Goal: Task Accomplishment & Management: Use online tool/utility

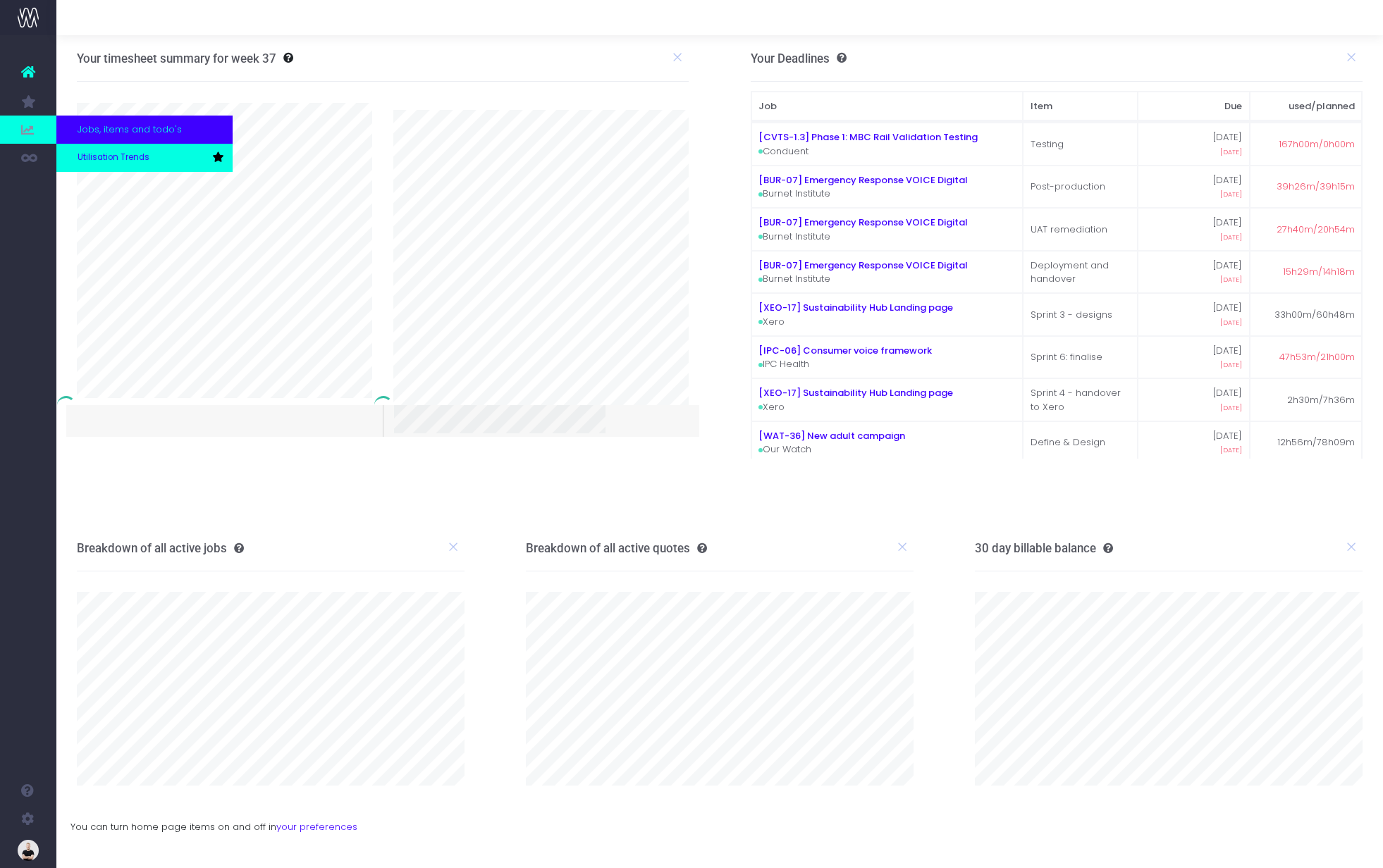
click at [90, 155] on span "Utilisation Trends" at bounding box center [113, 157] width 72 height 13
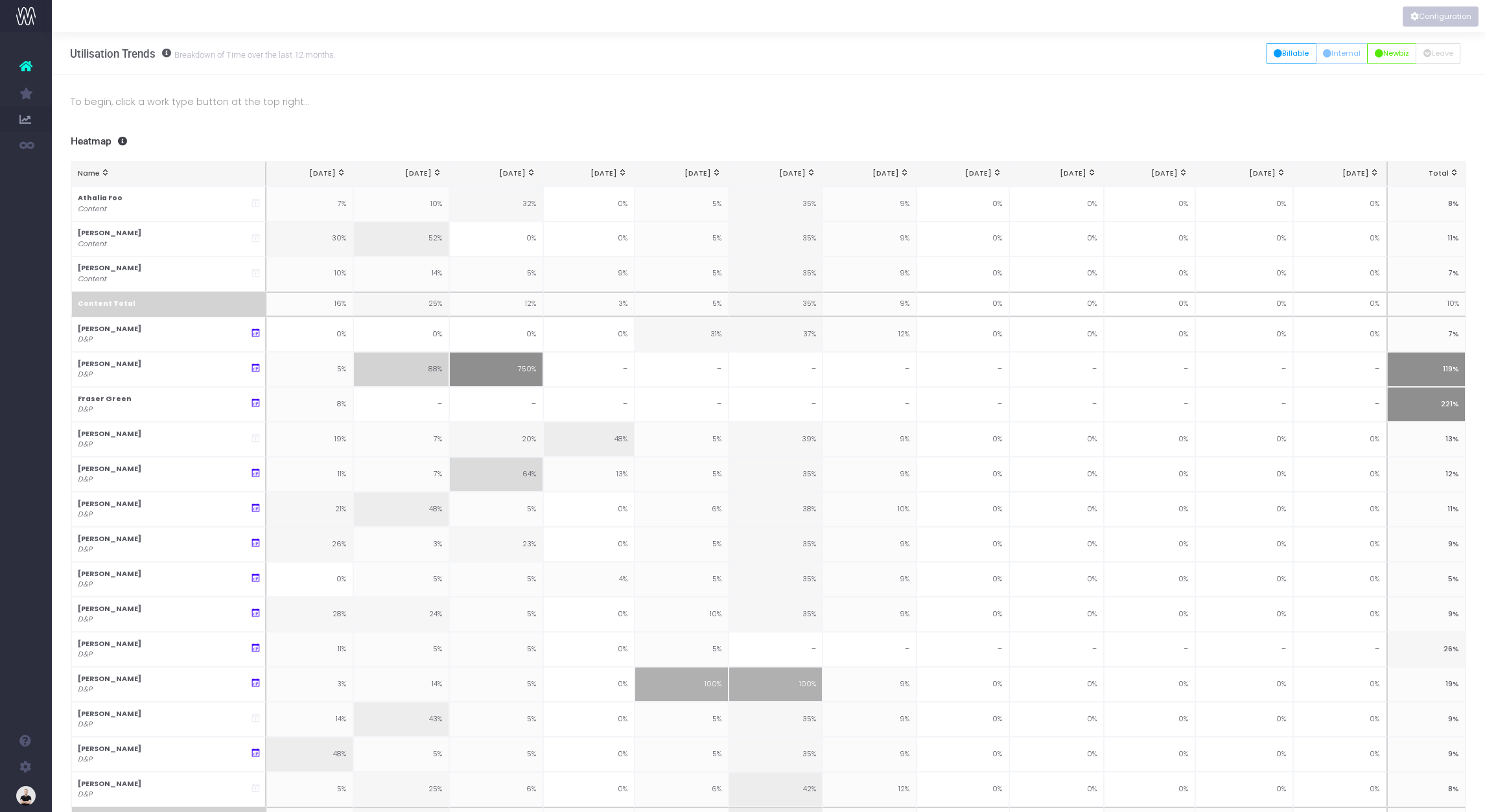
click at [1271, 16] on button "Configuration" at bounding box center [1440, 16] width 76 height 20
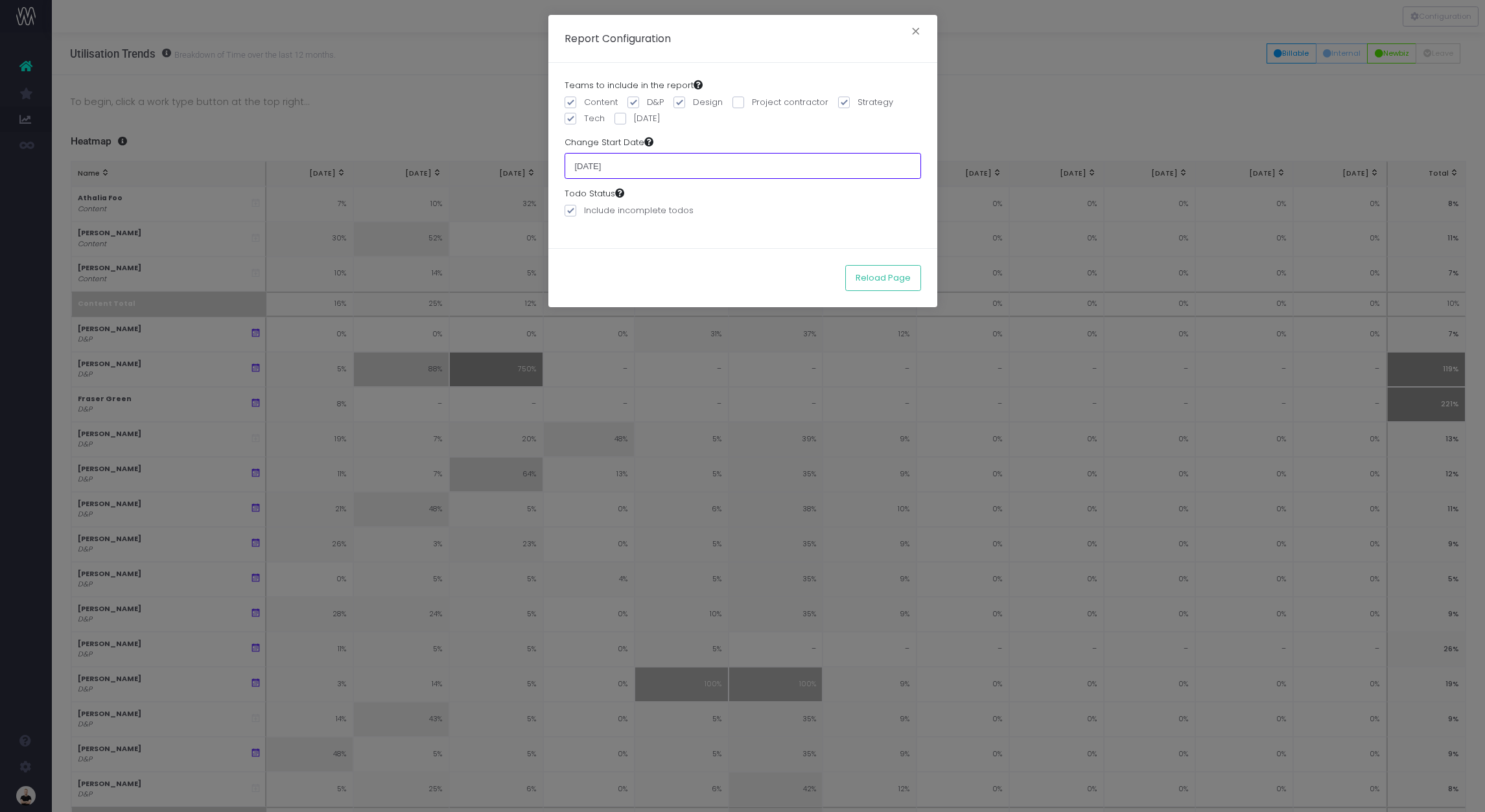
click at [642, 167] on input "01 July 2025" at bounding box center [743, 166] width 357 height 26
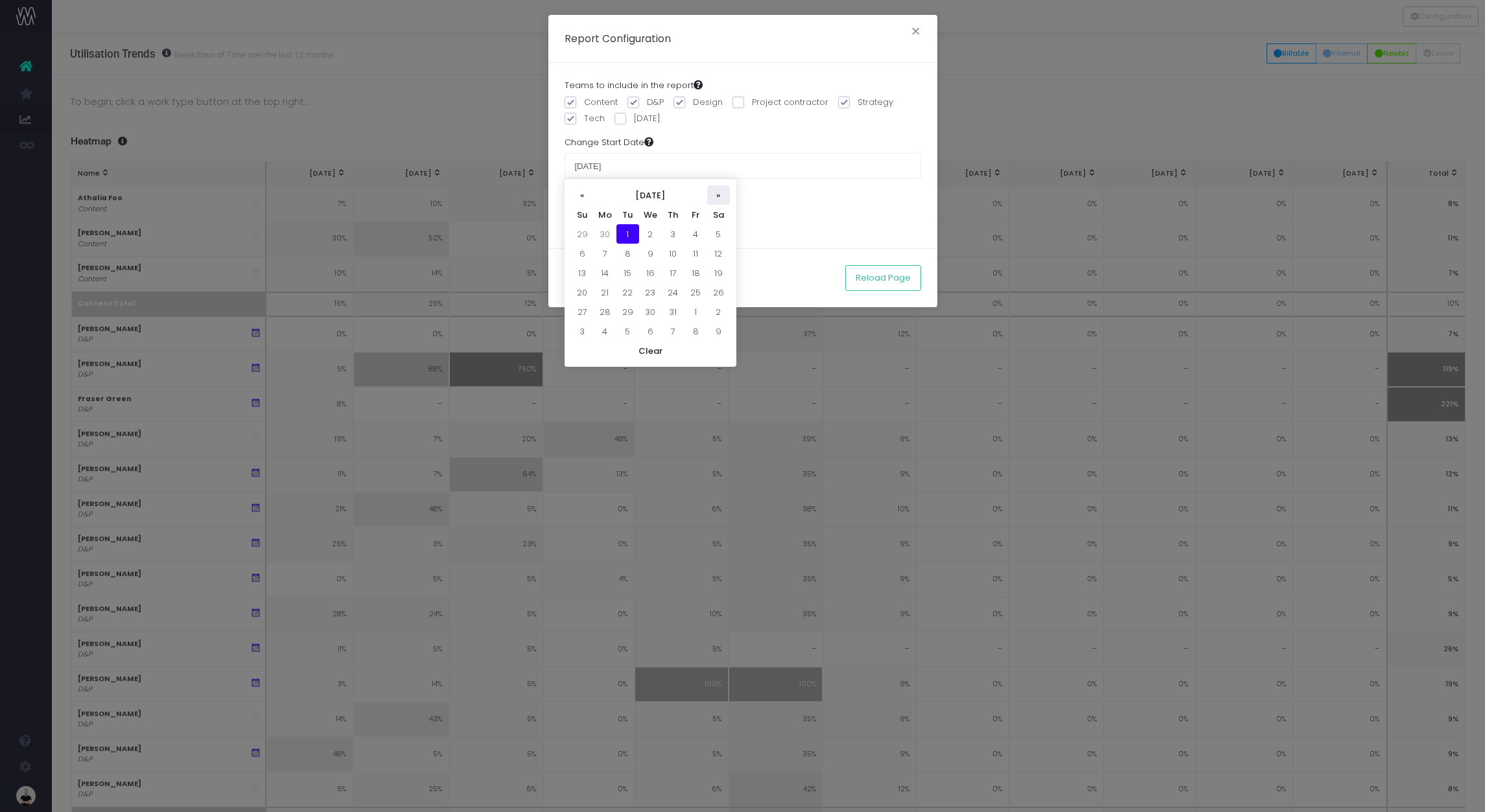
click at [716, 196] on th "»" at bounding box center [718, 195] width 23 height 20
click at [696, 227] on td "1" at bounding box center [695, 234] width 23 height 20
type input "[DATE]"
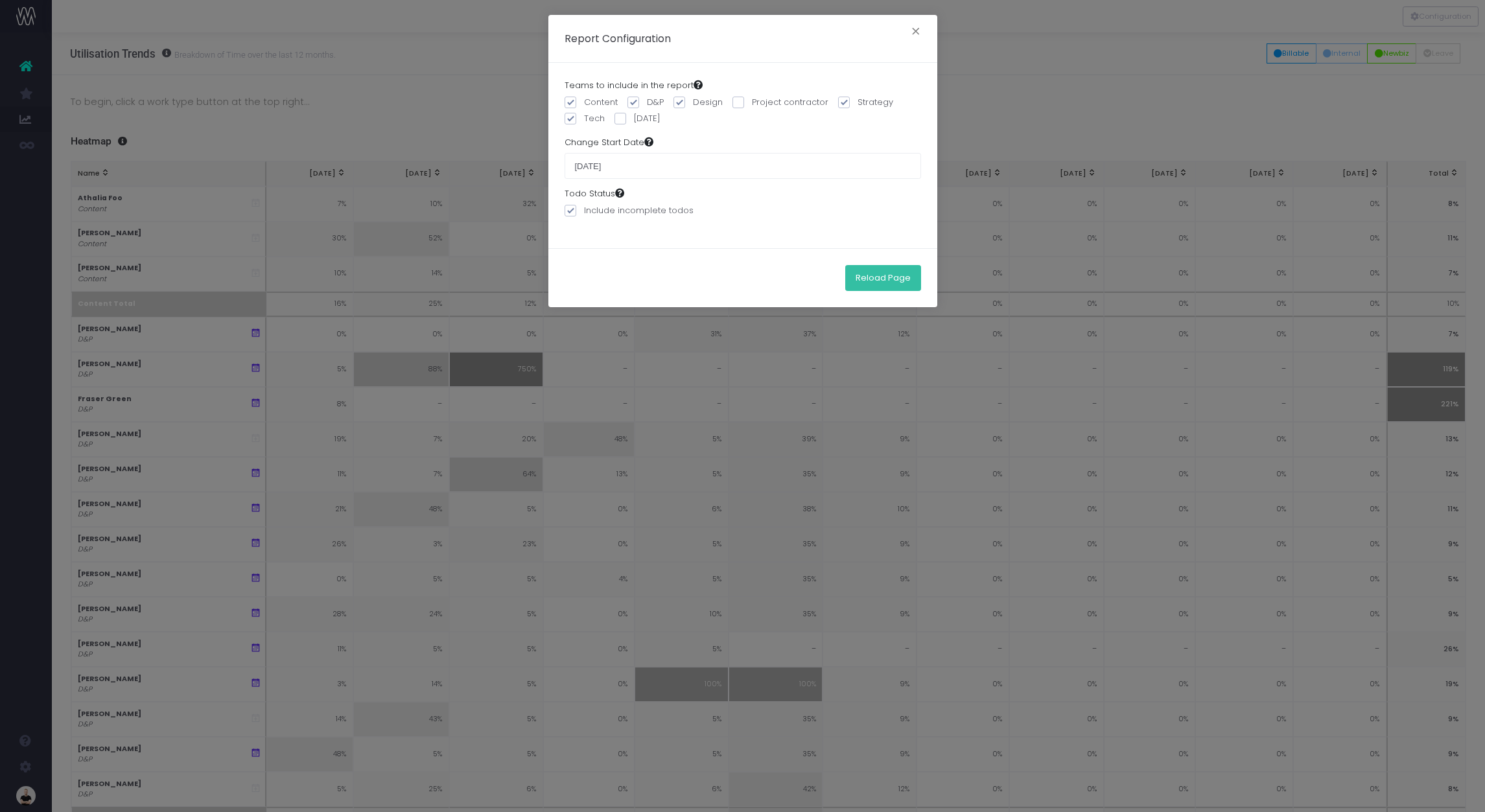
click at [887, 276] on button "Reload Page" at bounding box center [883, 277] width 76 height 26
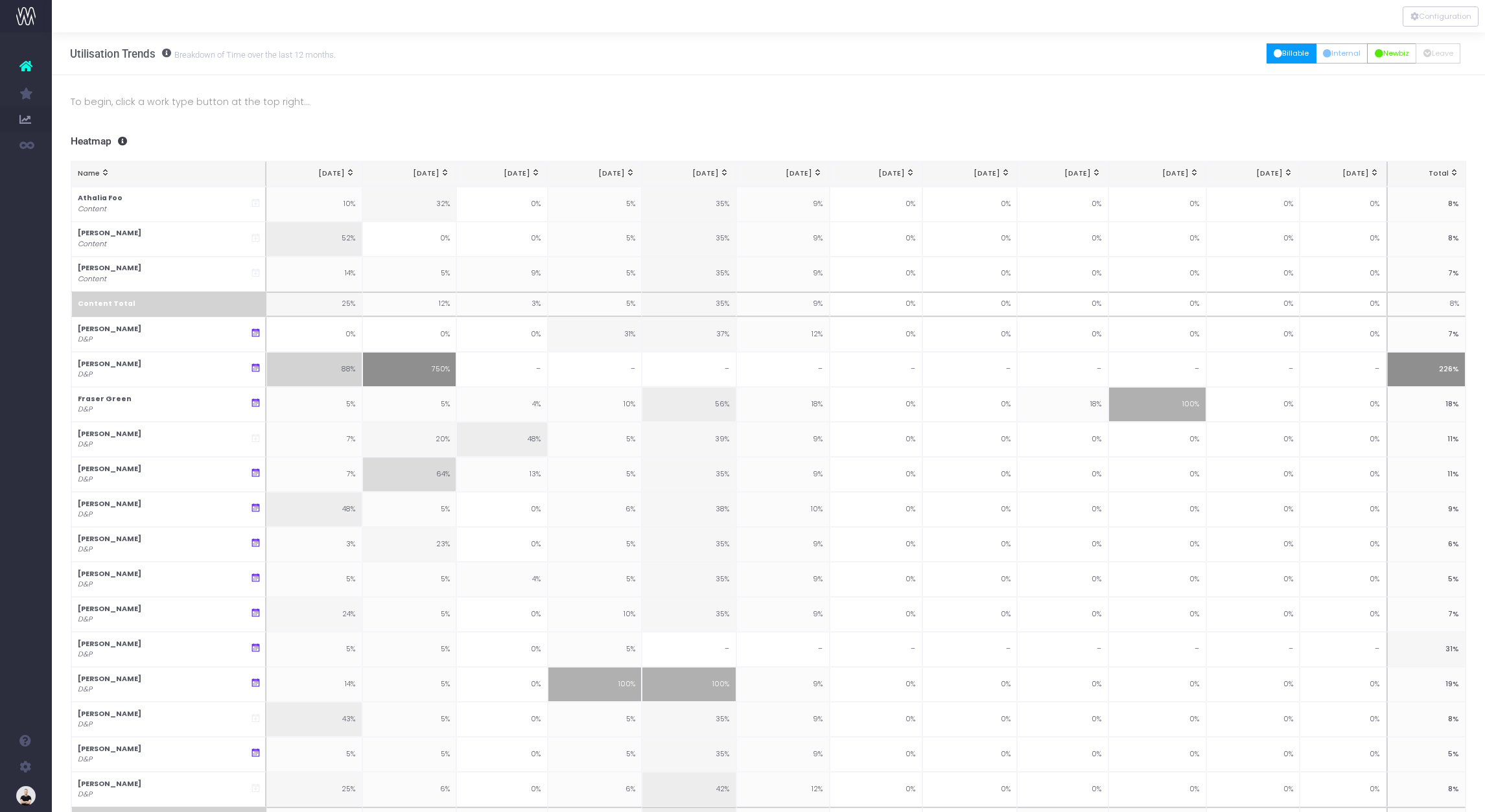
click at [1280, 59] on button "Billable" at bounding box center [1292, 54] width 50 height 20
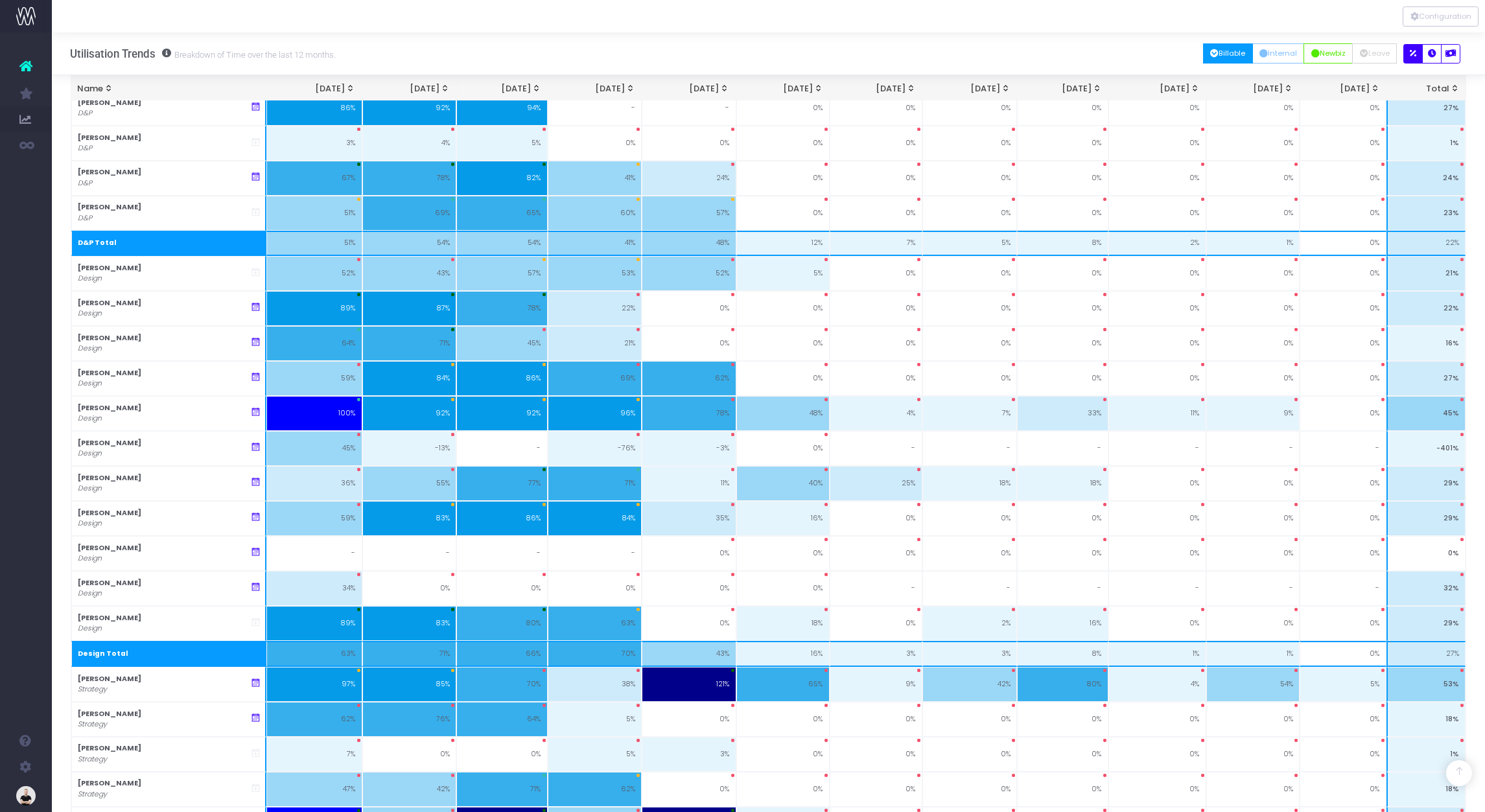
scroll to position [1574, 0]
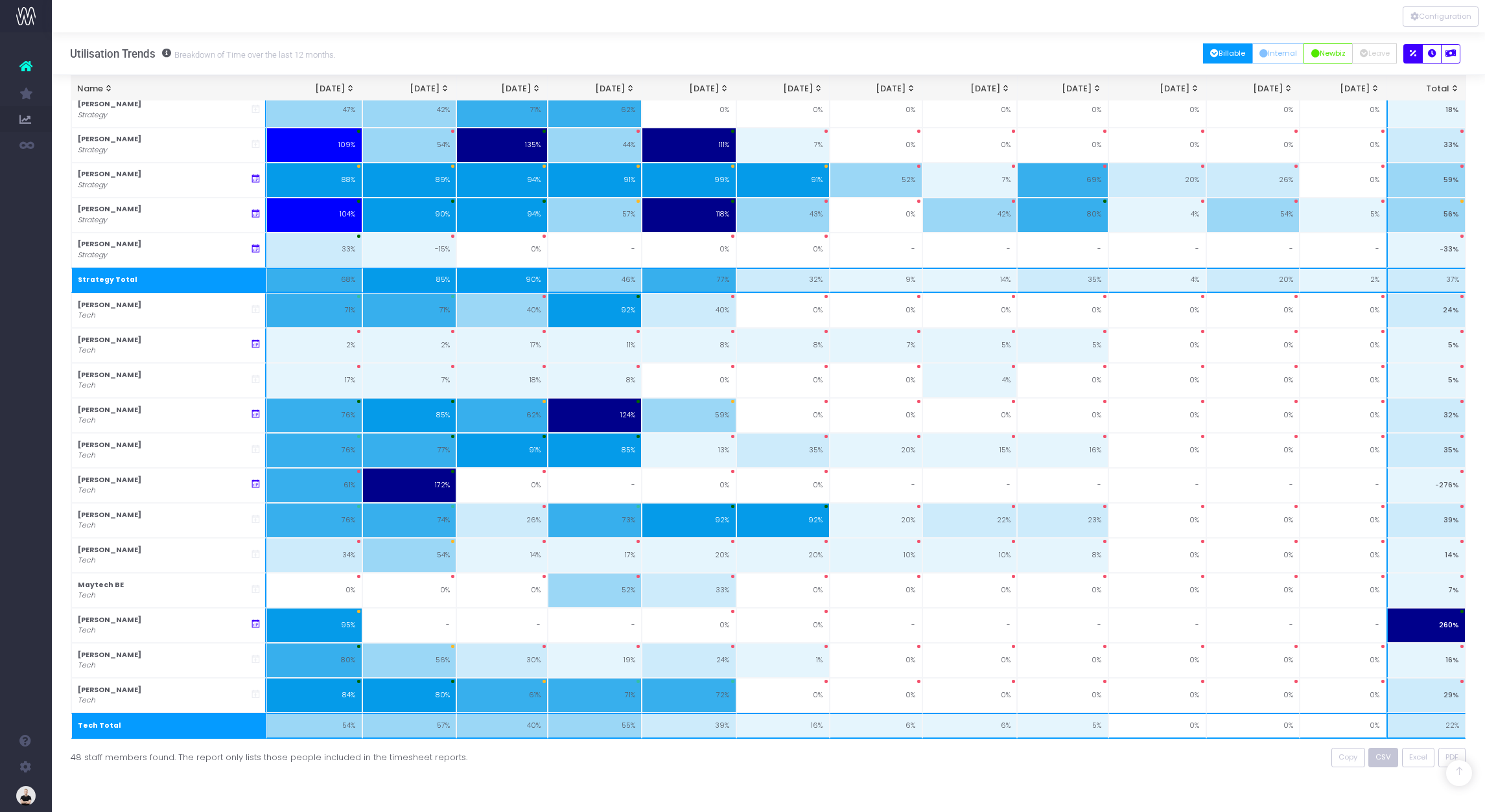
click at [1387, 757] on span "CSV" at bounding box center [1383, 757] width 16 height 11
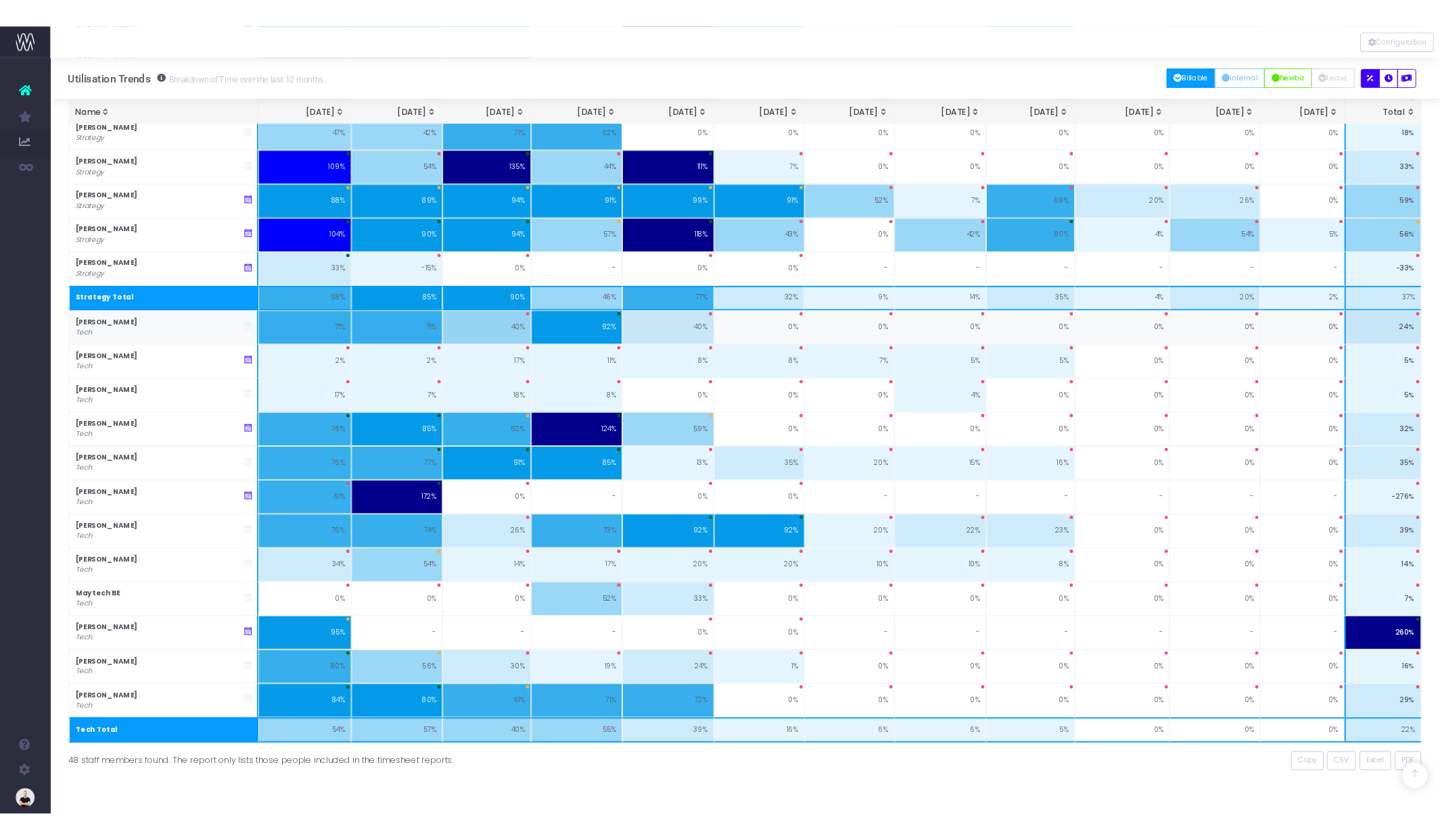
scroll to position [1637, 0]
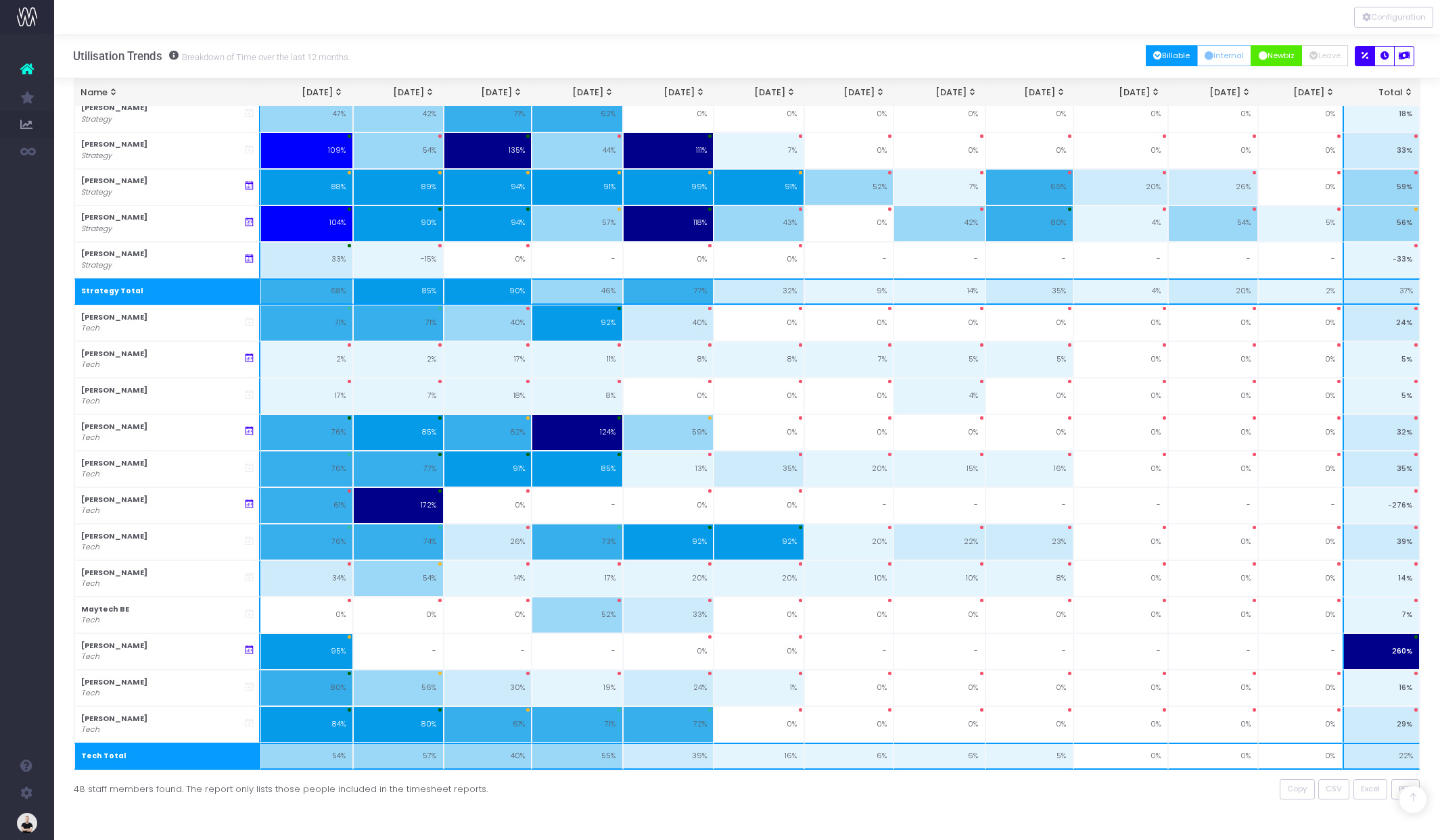
click at [1278, 51] on button "Newbiz" at bounding box center [1276, 56] width 51 height 21
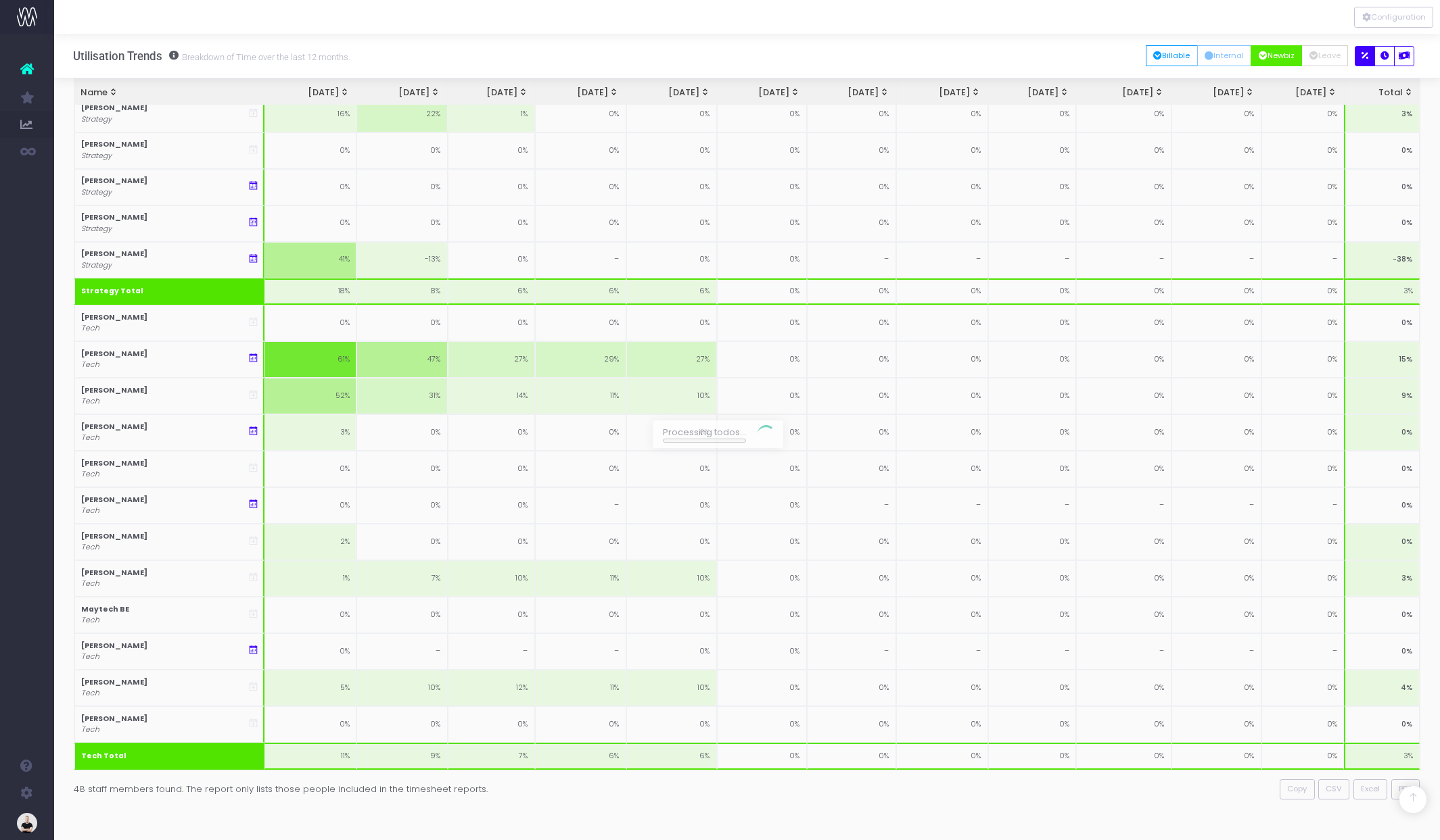
scroll to position [1643, 0]
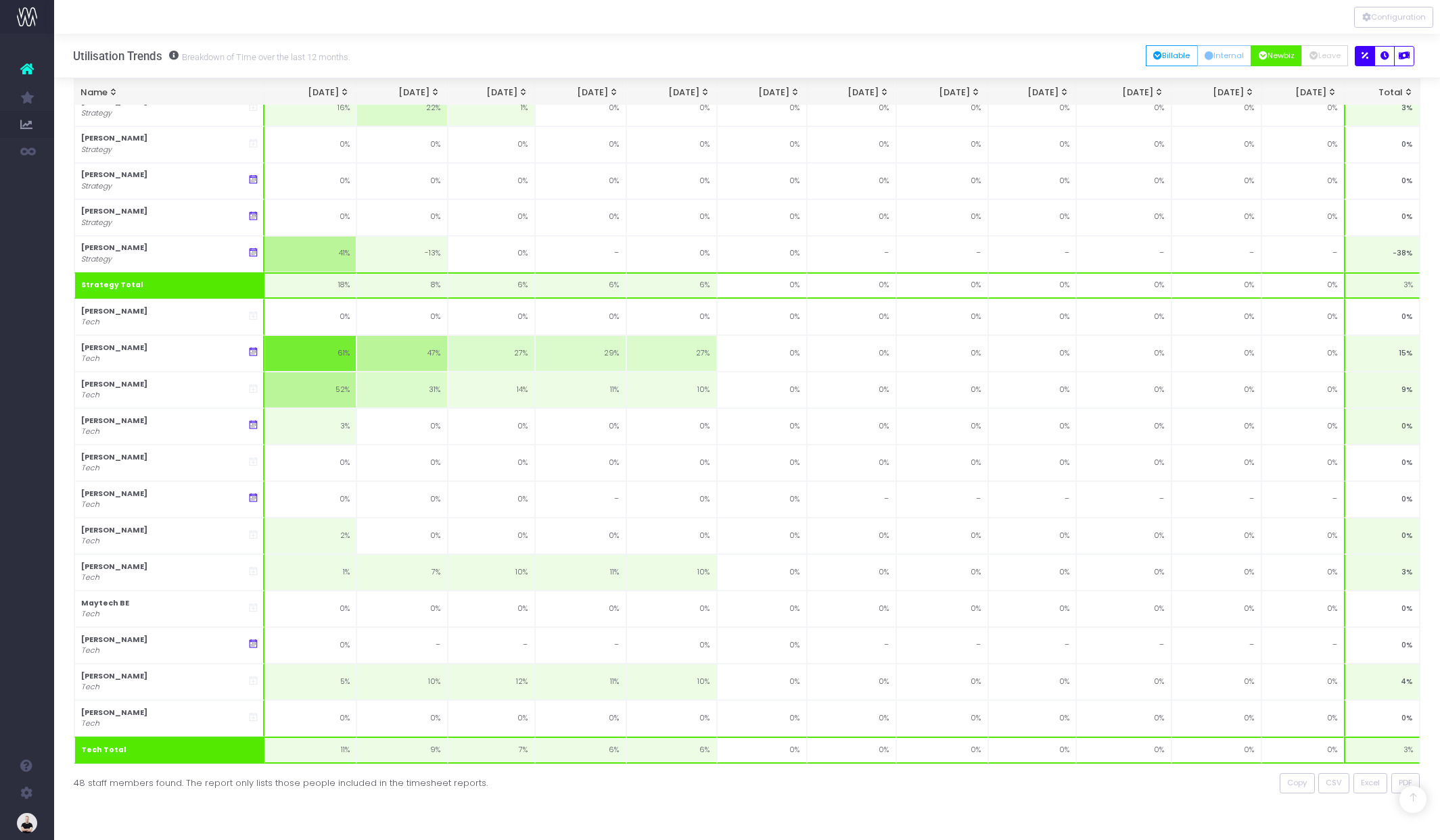
drag, startPoint x: 1261, startPoint y: 819, endPoint x: 1334, endPoint y: 799, distance: 75.7
click at [1334, 783] on span "CSV" at bounding box center [1334, 783] width 16 height 11
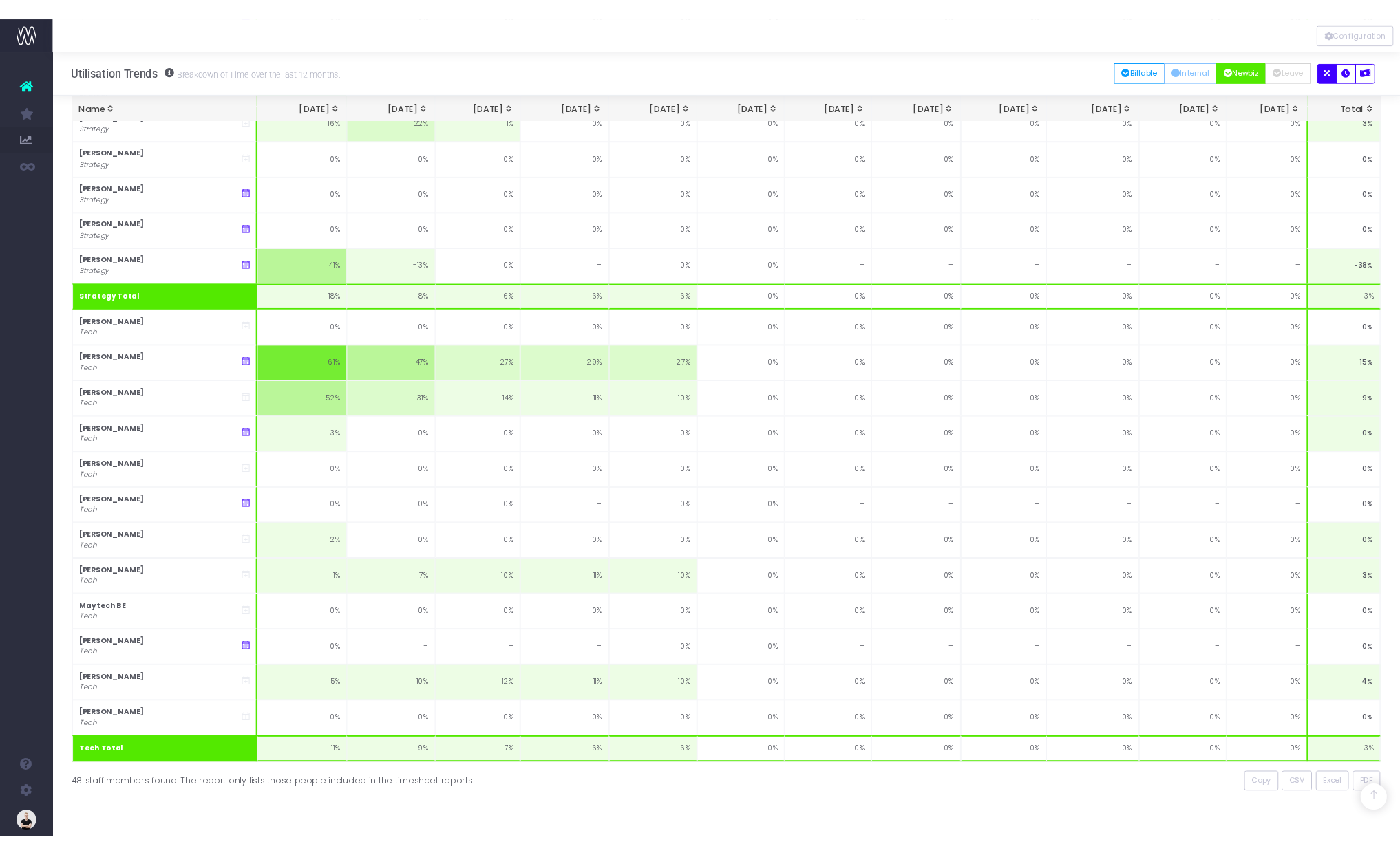
scroll to position [1669, 0]
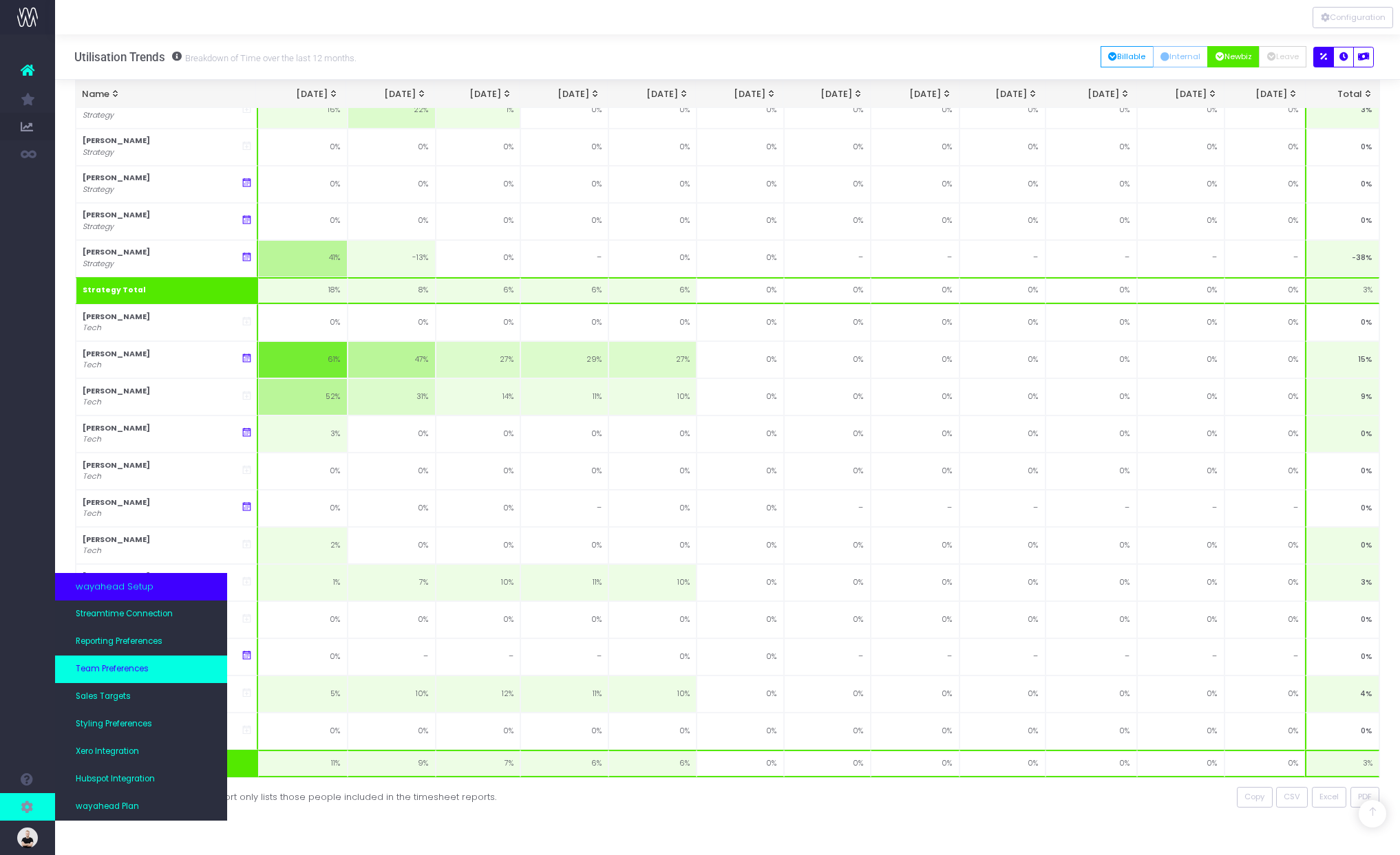
click at [100, 672] on span "Team Preferences" at bounding box center [112, 669] width 73 height 12
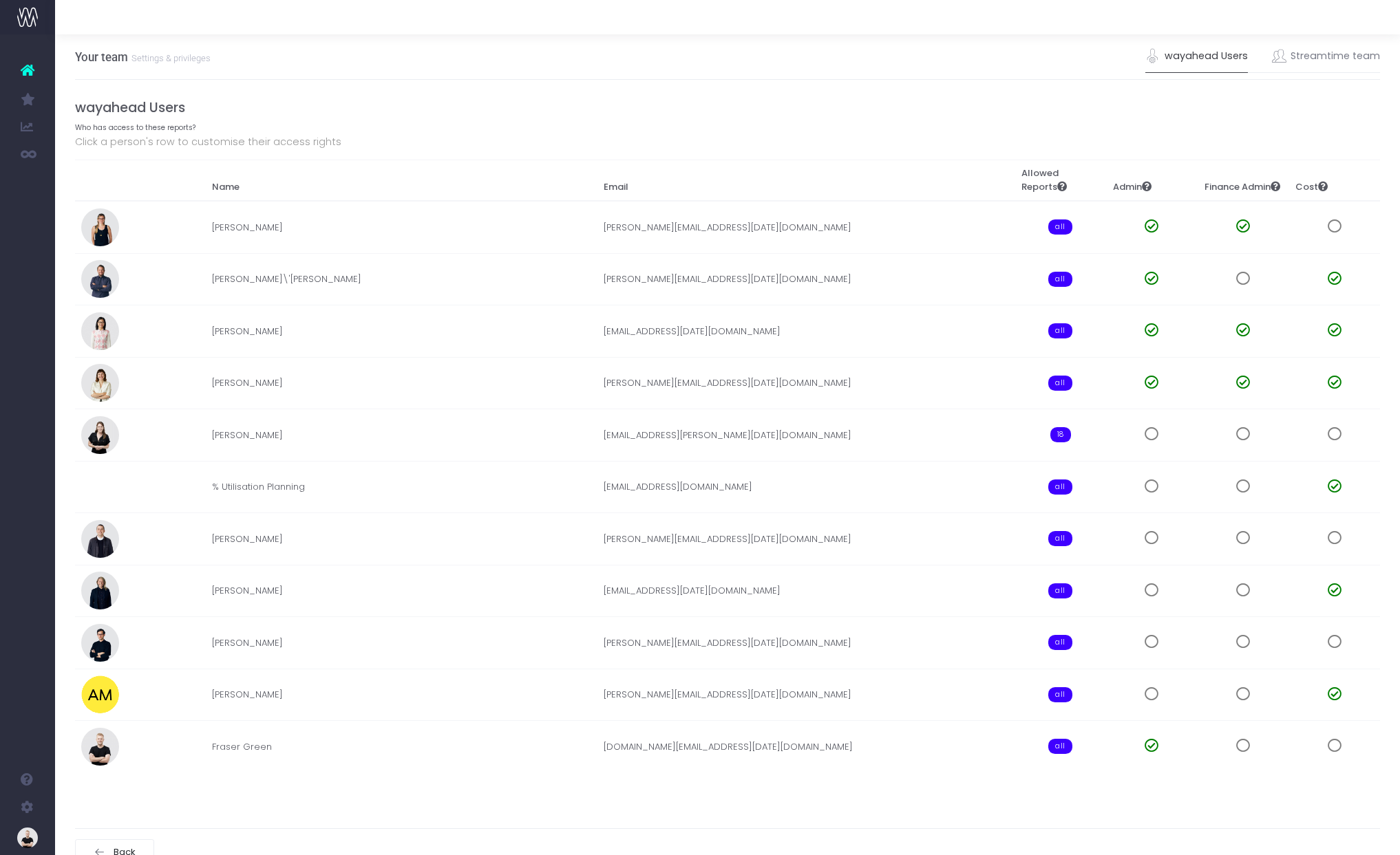
click at [1256, 53] on ul "wayahead Users Streamtime team" at bounding box center [1262, 56] width 235 height 32
click at [1281, 54] on icon at bounding box center [1279, 56] width 14 height 14
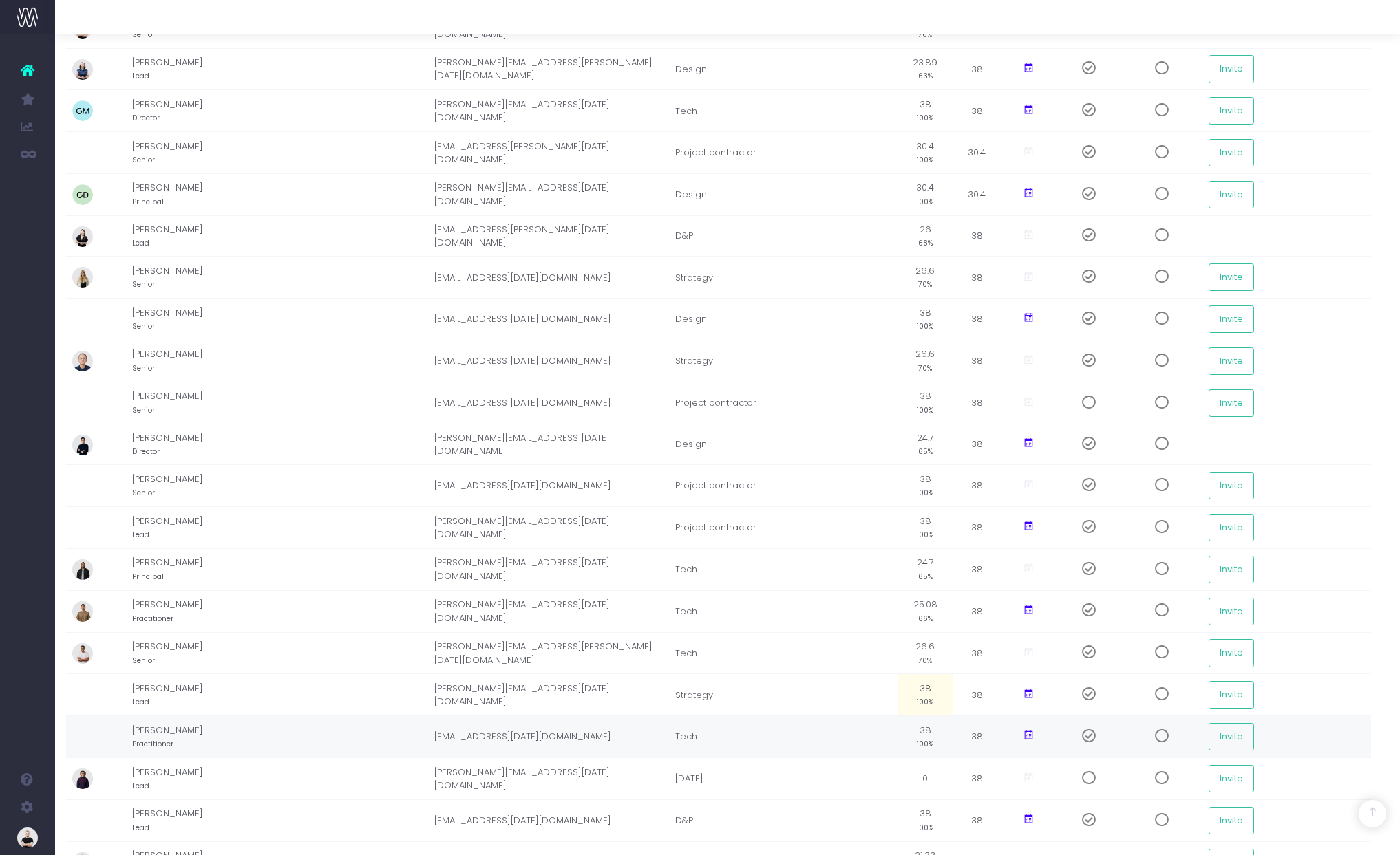
scroll to position [1144, 9]
click at [1030, 738] on icon at bounding box center [1029, 735] width 12 height 12
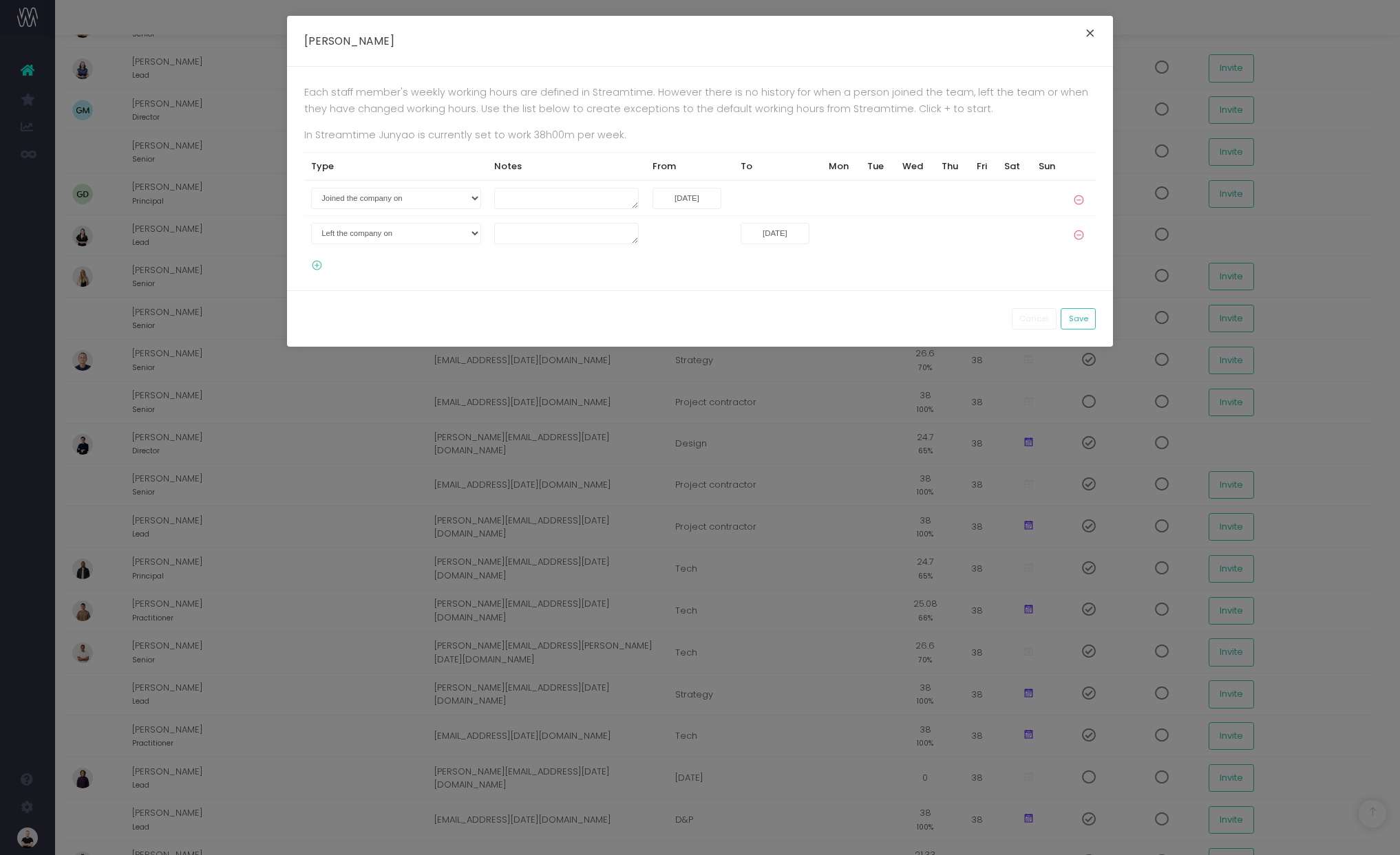
click at [1092, 32] on button "×" at bounding box center [1090, 35] width 29 height 22
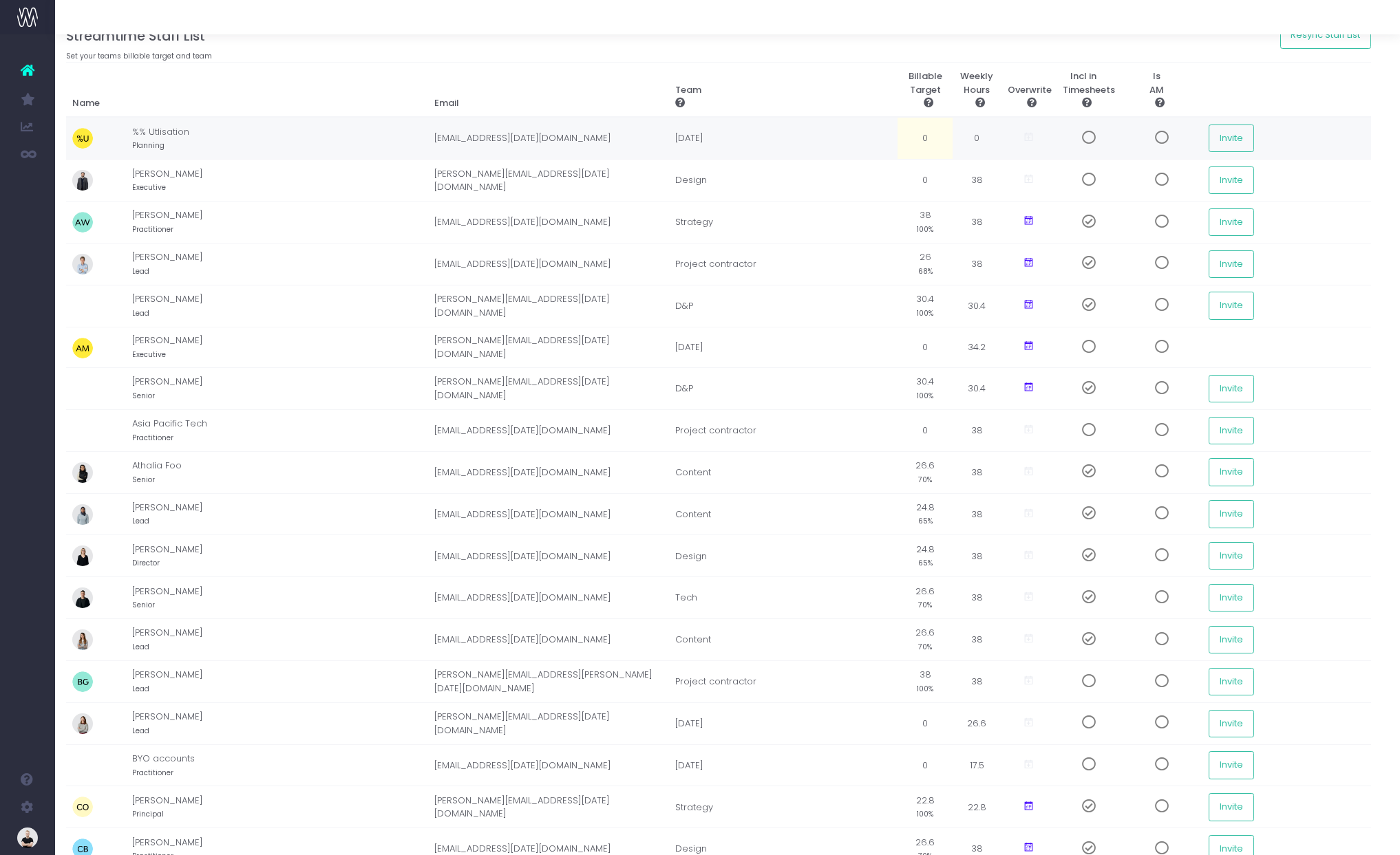
scroll to position [0, 9]
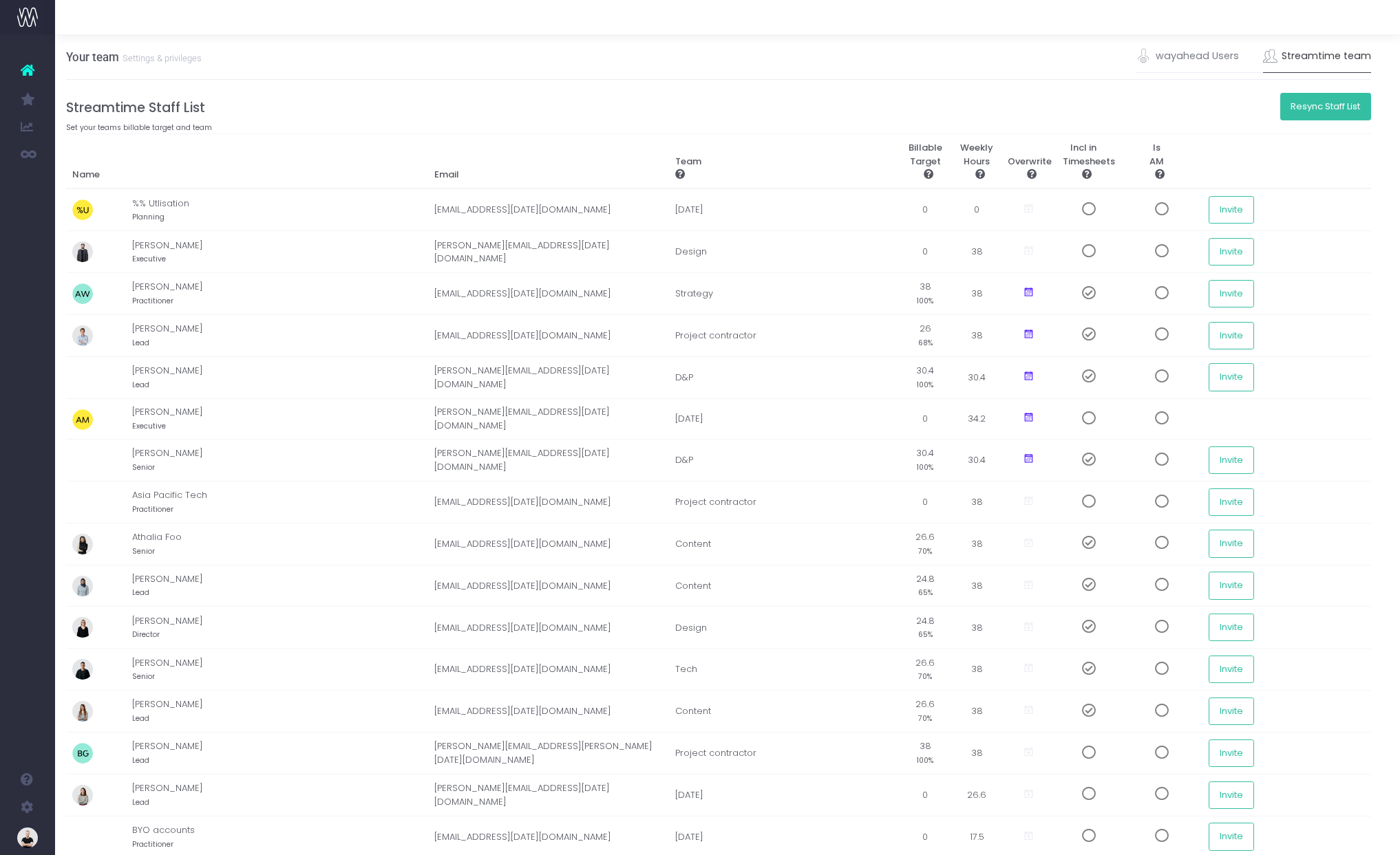
click at [1339, 116] on button "Resync Staff List" at bounding box center [1326, 106] width 91 height 27
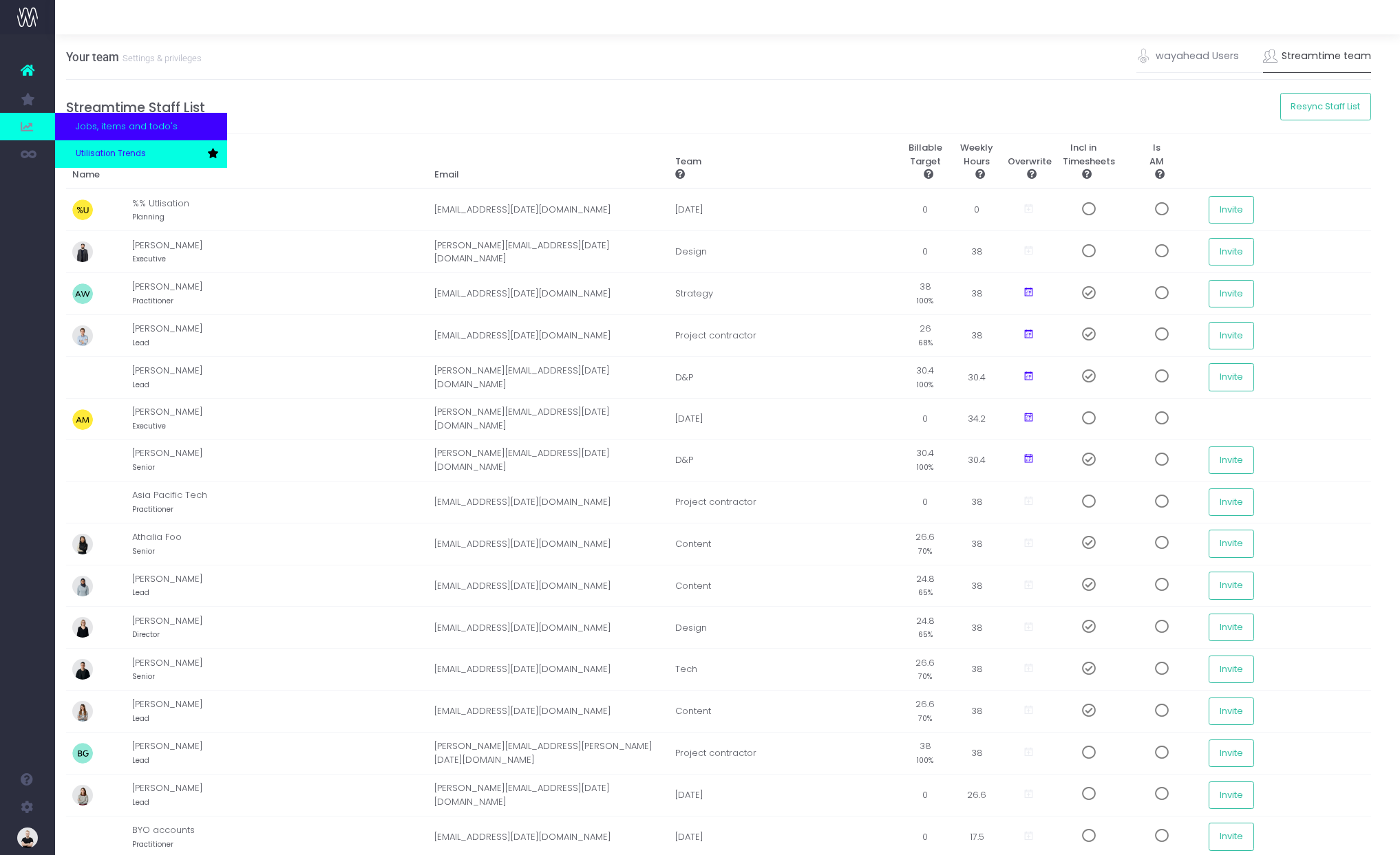
click at [100, 154] on span "Utilisation Trends" at bounding box center [110, 154] width 71 height 12
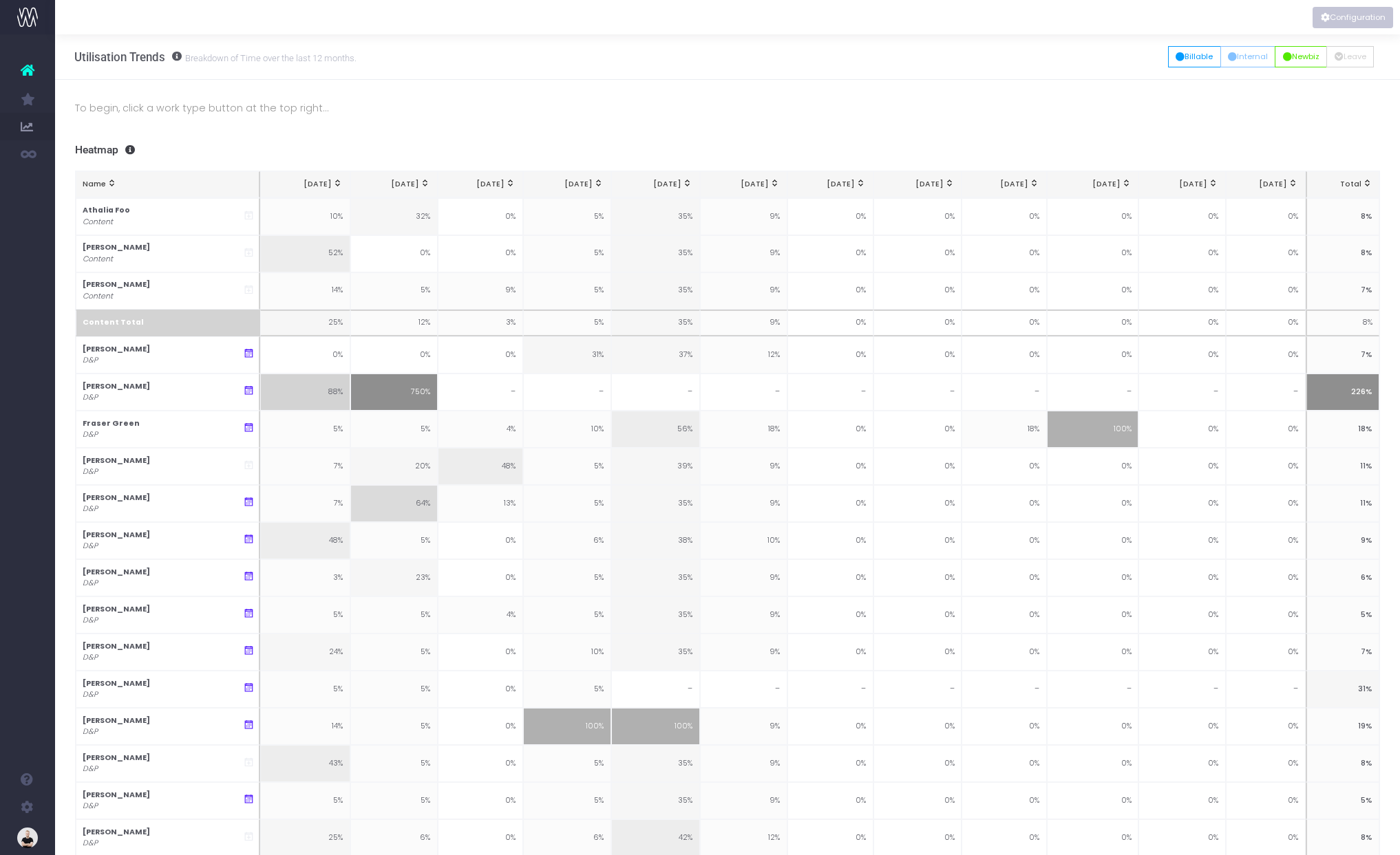
click at [1343, 18] on button "Configuration" at bounding box center [1353, 17] width 81 height 22
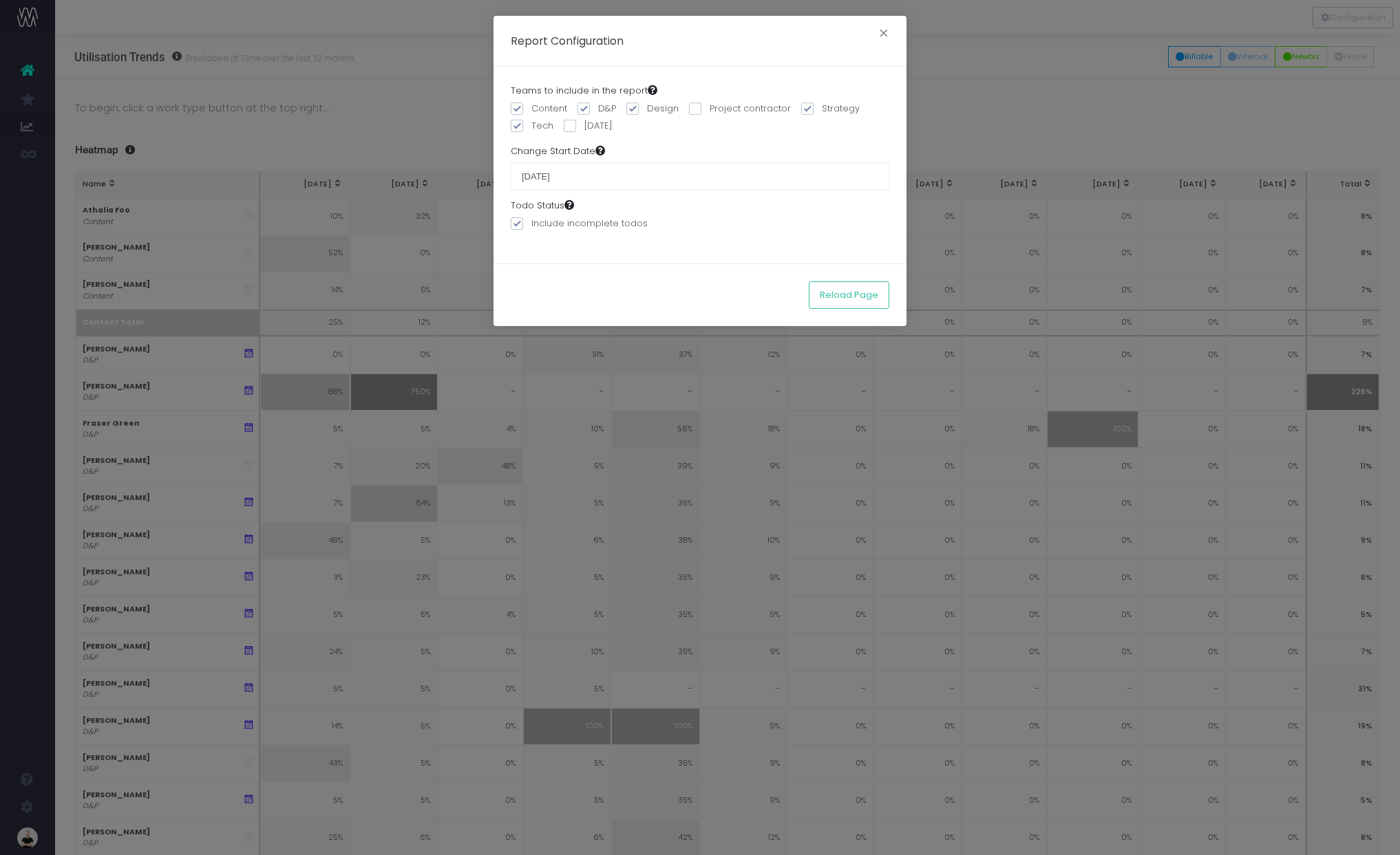
scroll to position [7, 0]
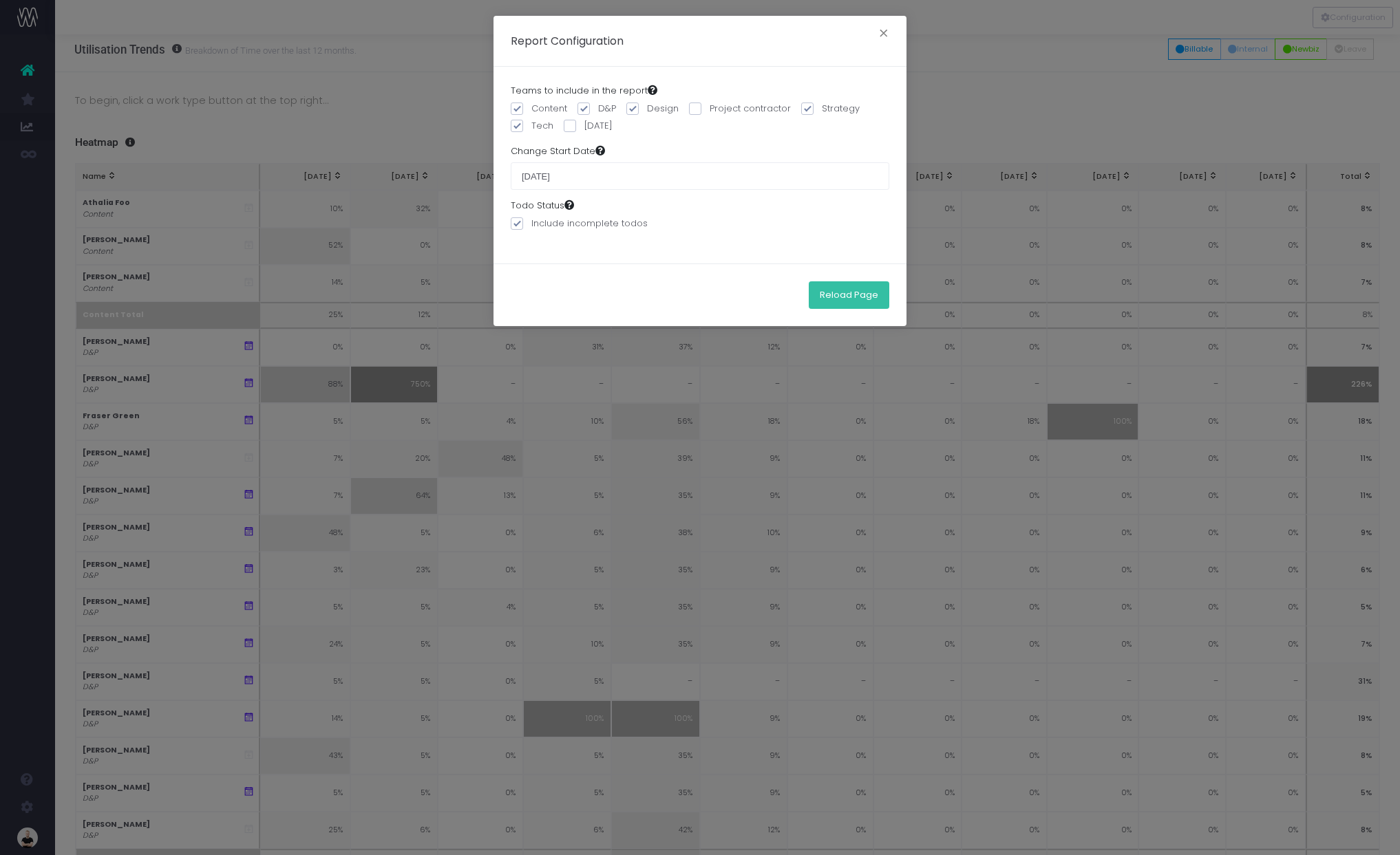
click at [847, 291] on button "Reload Page" at bounding box center [849, 295] width 81 height 27
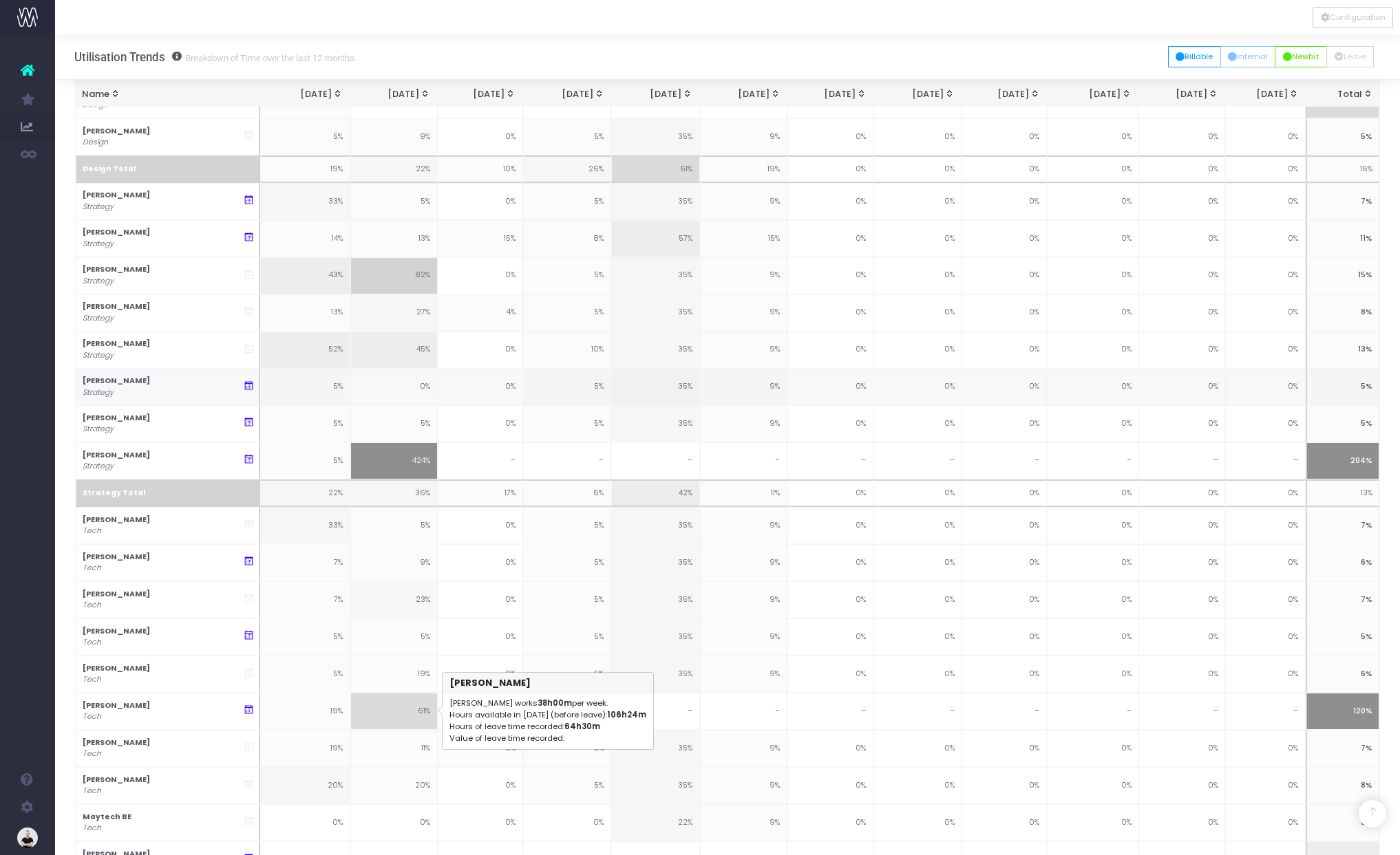
scroll to position [1294, 0]
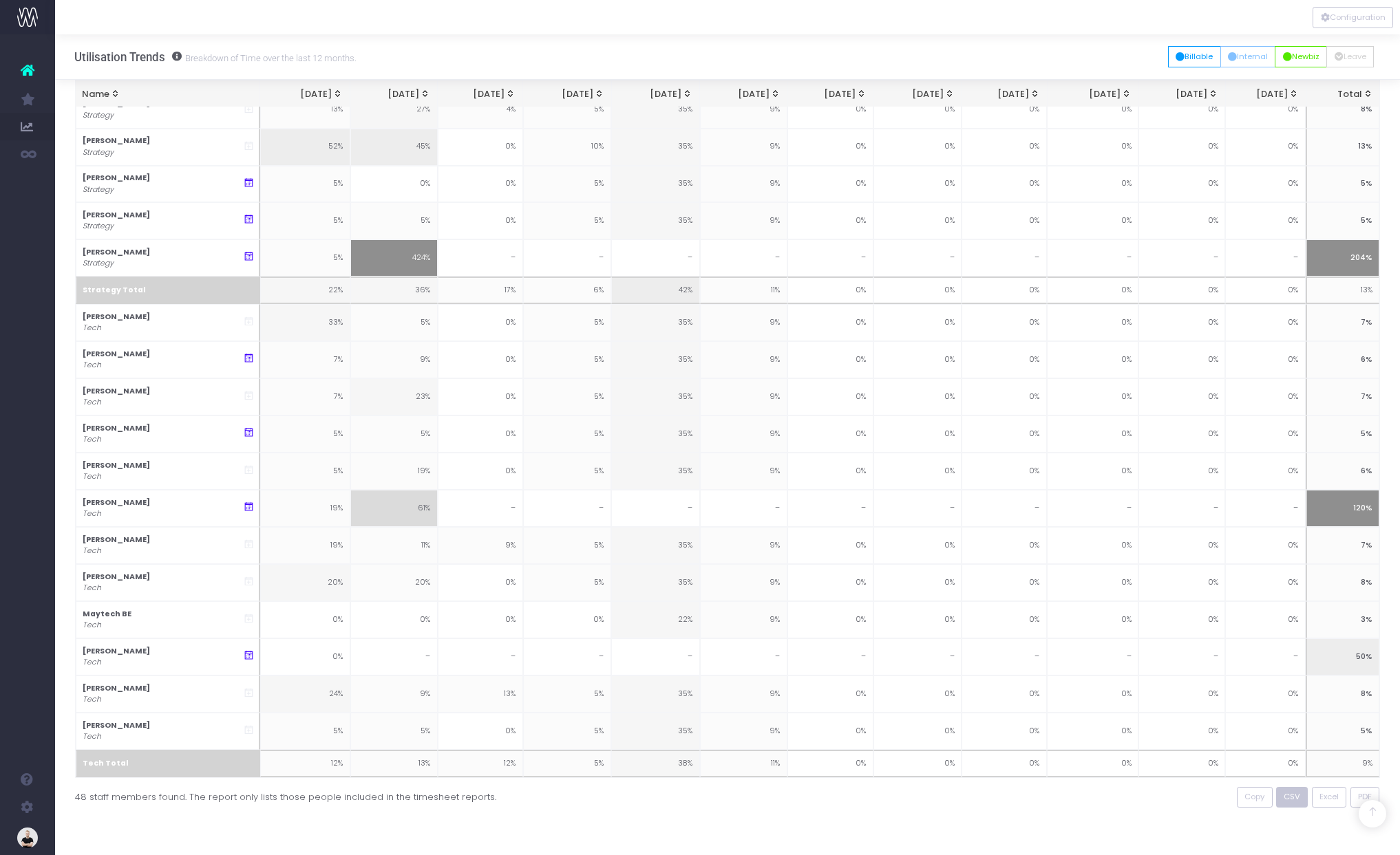
click at [1297, 796] on span "CSV" at bounding box center [1292, 797] width 17 height 12
click at [1181, 54] on button "Billable" at bounding box center [1195, 57] width 53 height 22
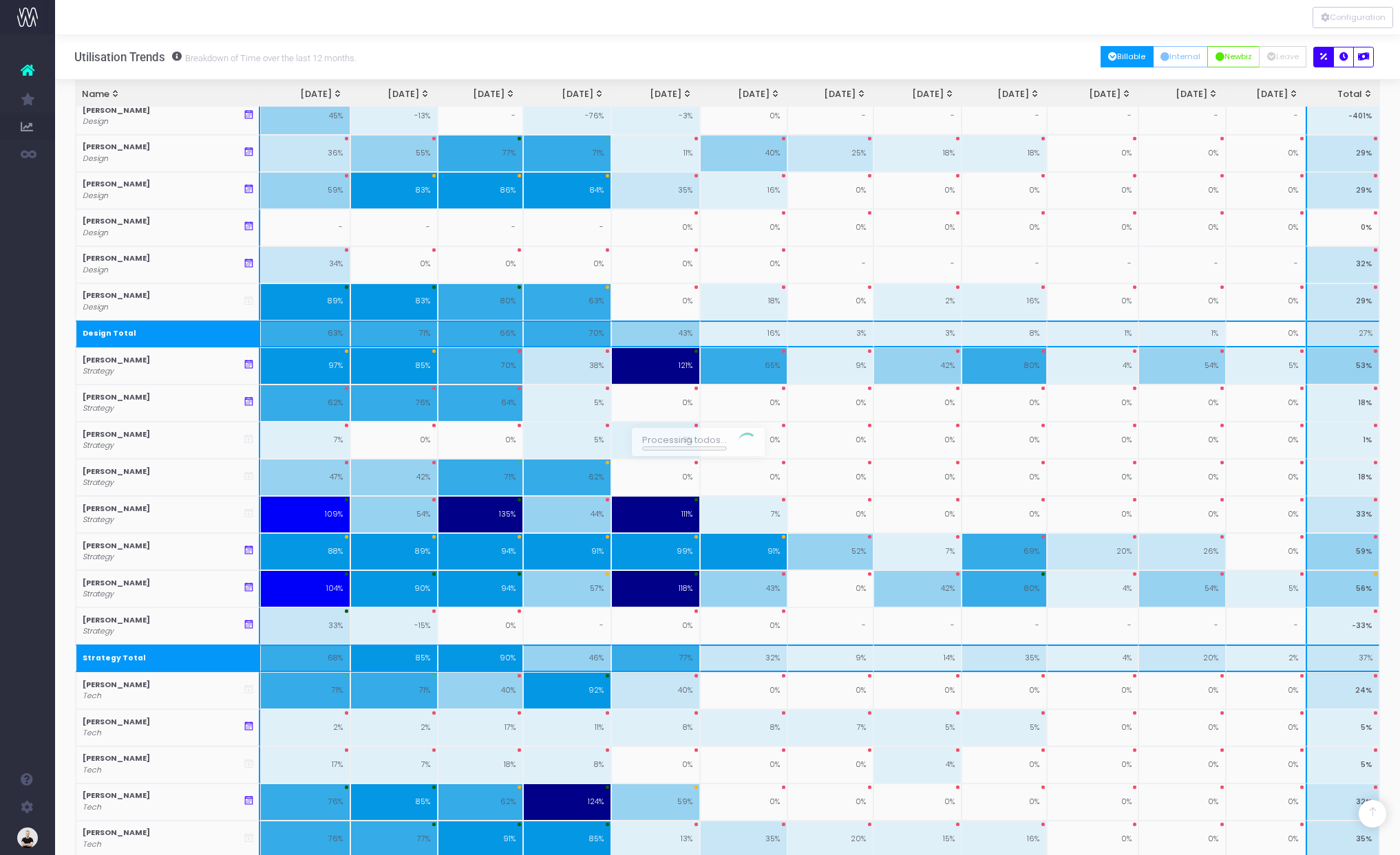
scroll to position [1669, 0]
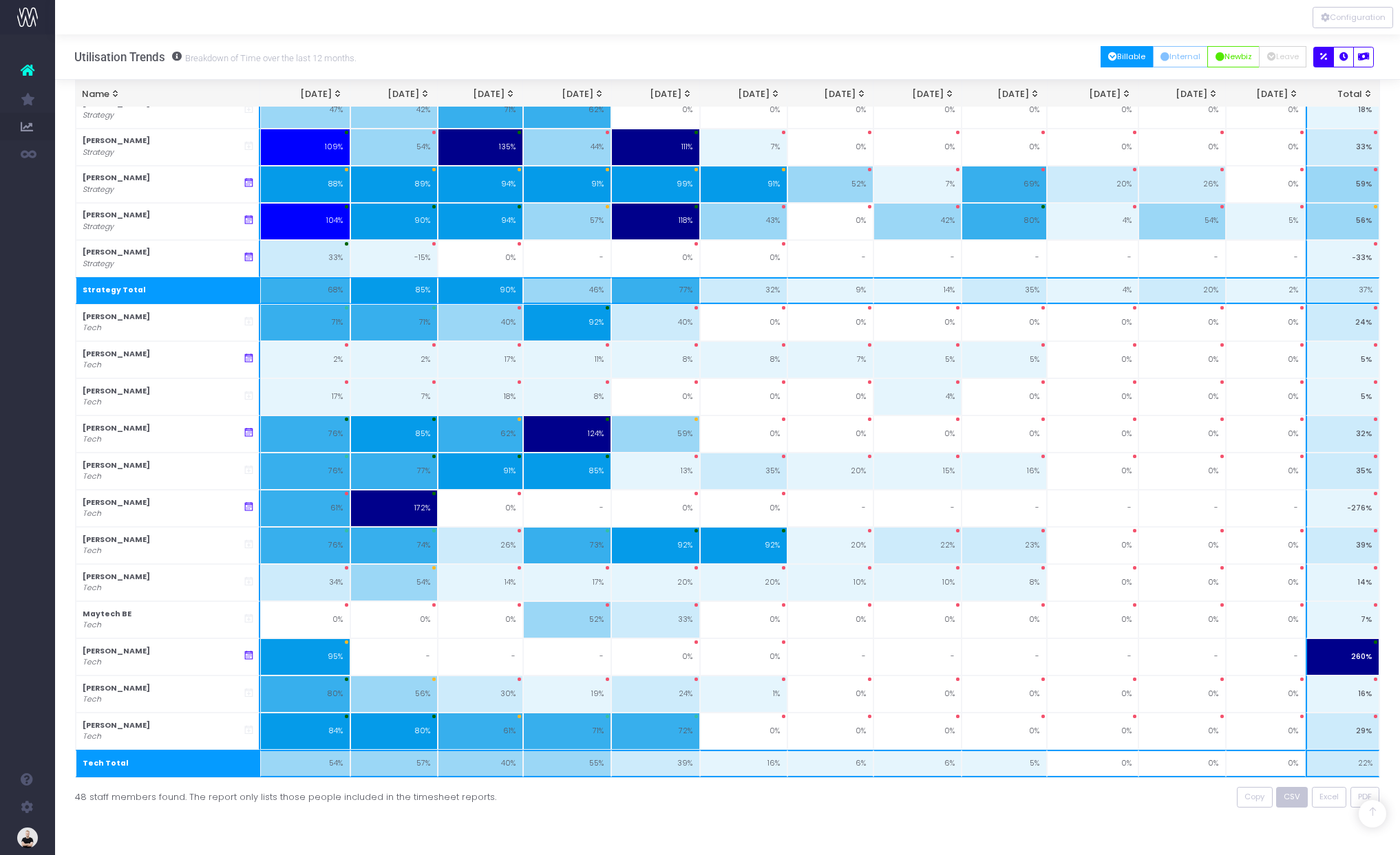
click at [1283, 802] on button "CSV" at bounding box center [1292, 798] width 32 height 22
